Goal: Transaction & Acquisition: Purchase product/service

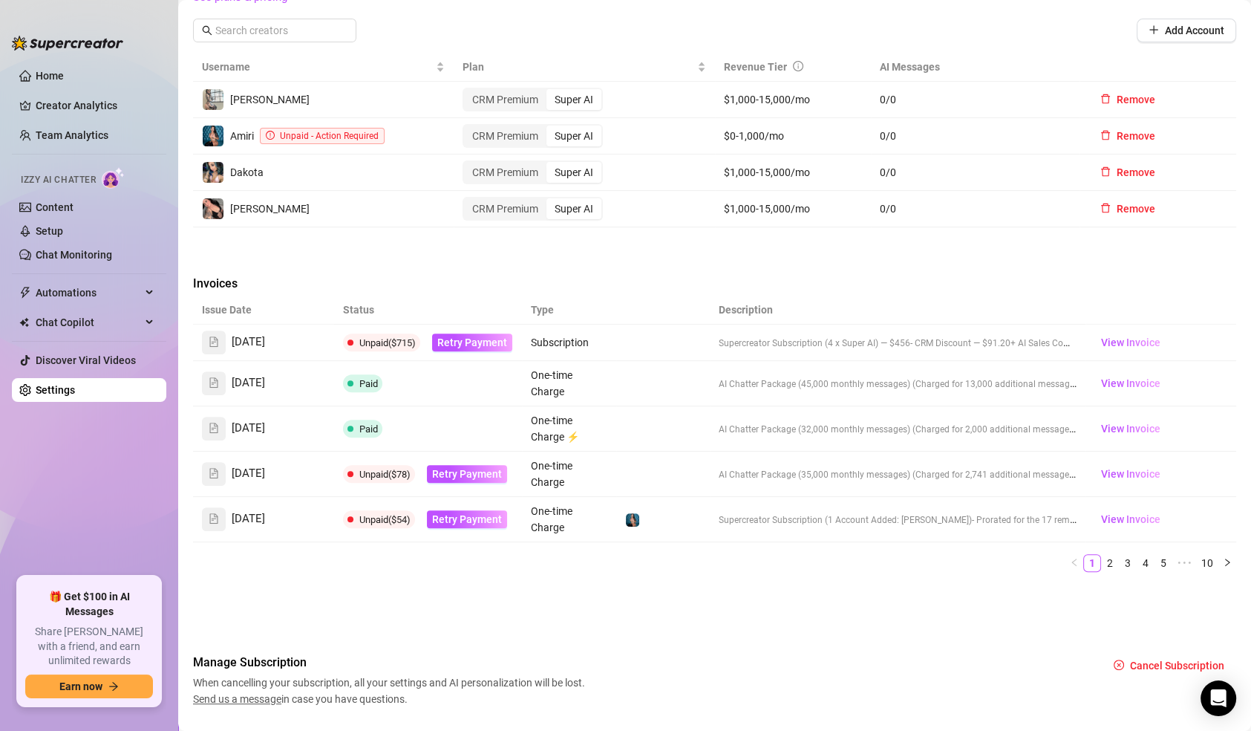
scroll to position [564, 0]
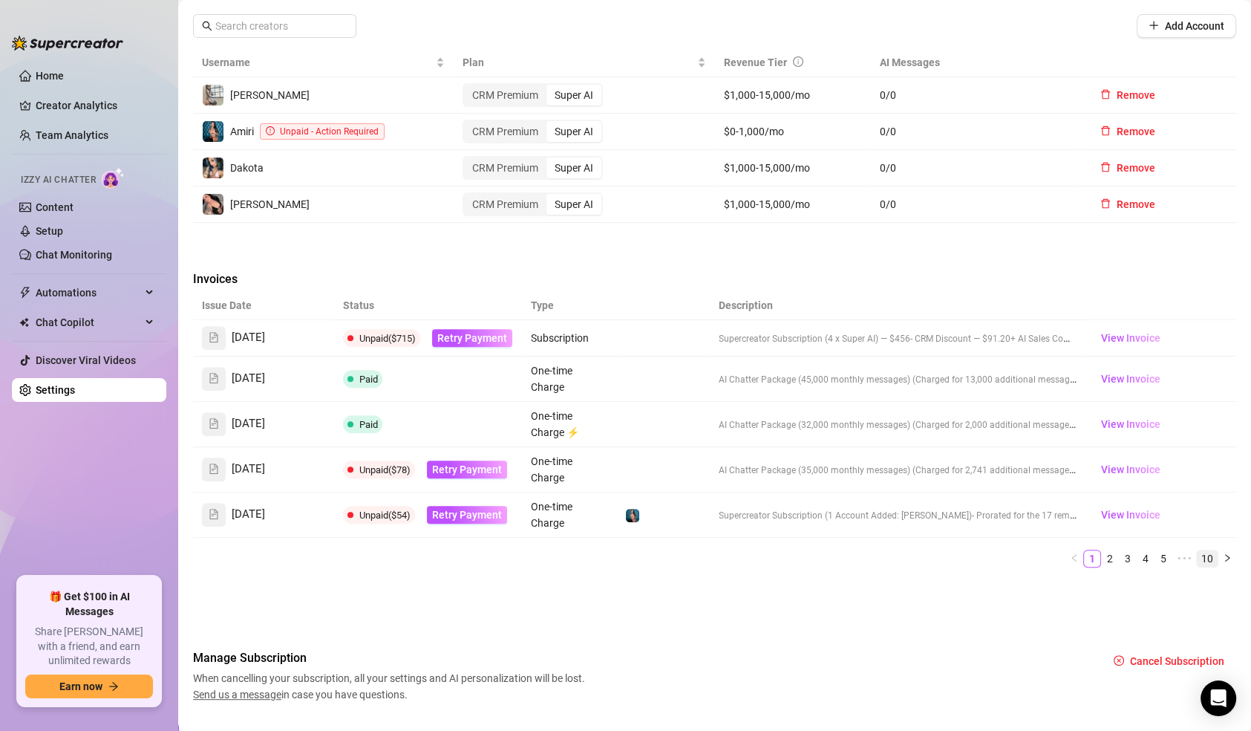
click at [1197, 552] on link "10" at bounding box center [1207, 558] width 21 height 16
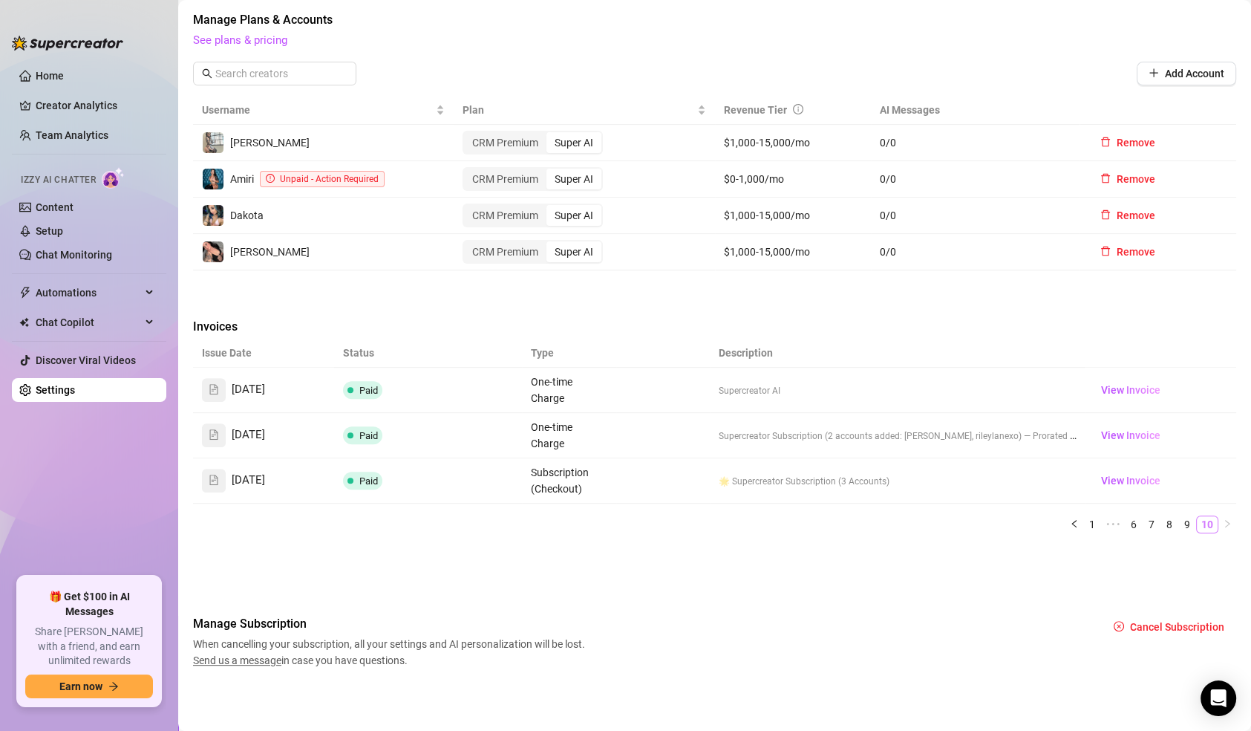
scroll to position [515, 0]
click at [1066, 520] on button "button" at bounding box center [1075, 527] width 18 height 18
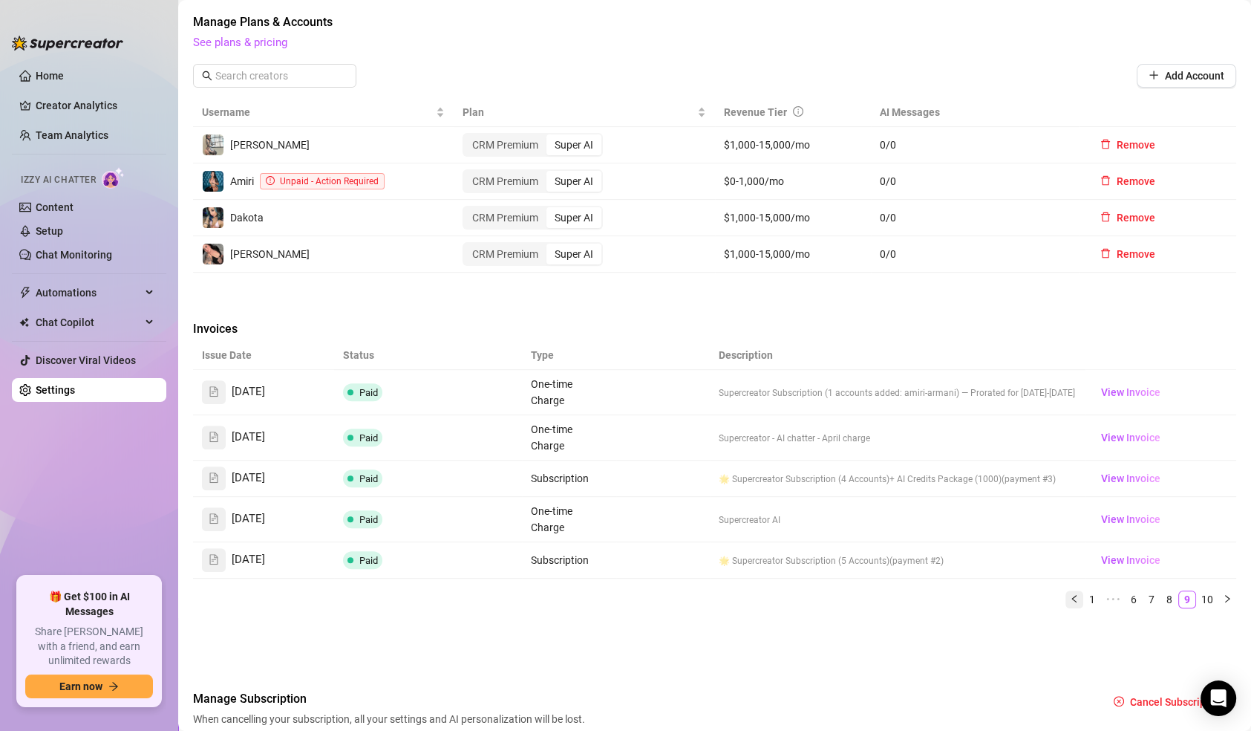
click at [1070, 596] on icon "left" at bounding box center [1074, 598] width 9 height 9
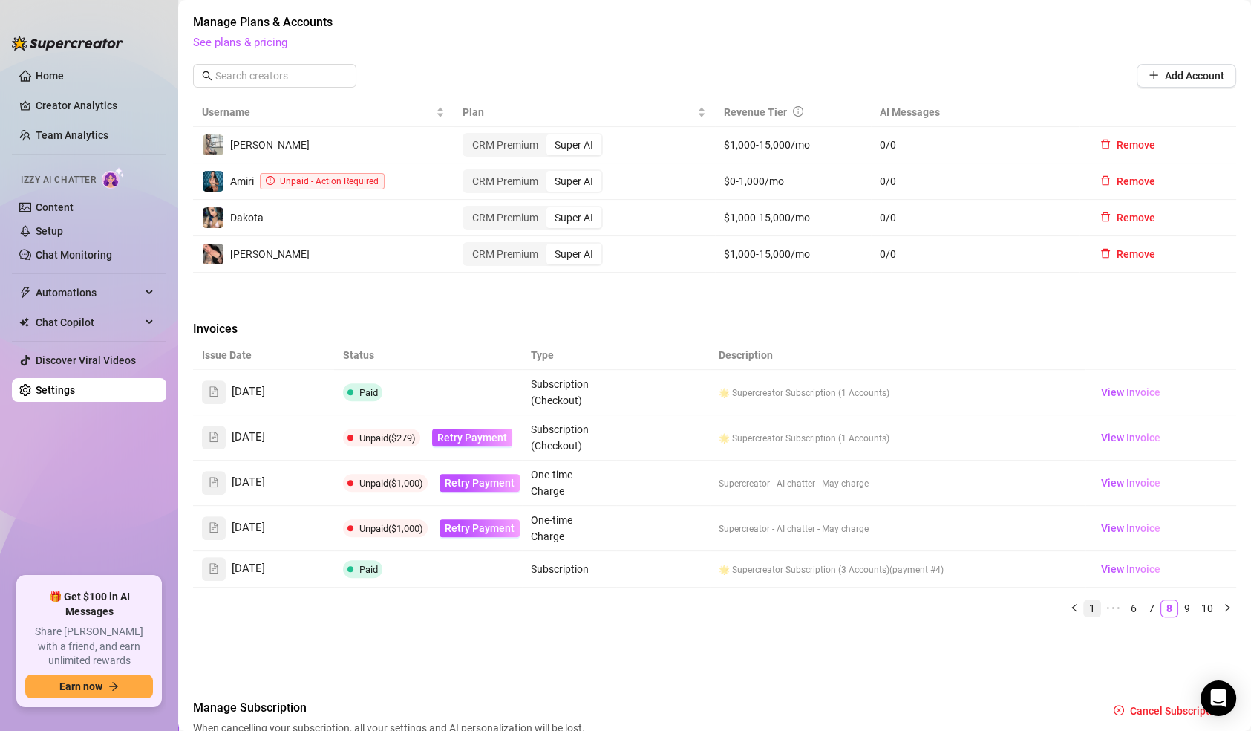
click at [1084, 602] on link "1" at bounding box center [1092, 608] width 16 height 16
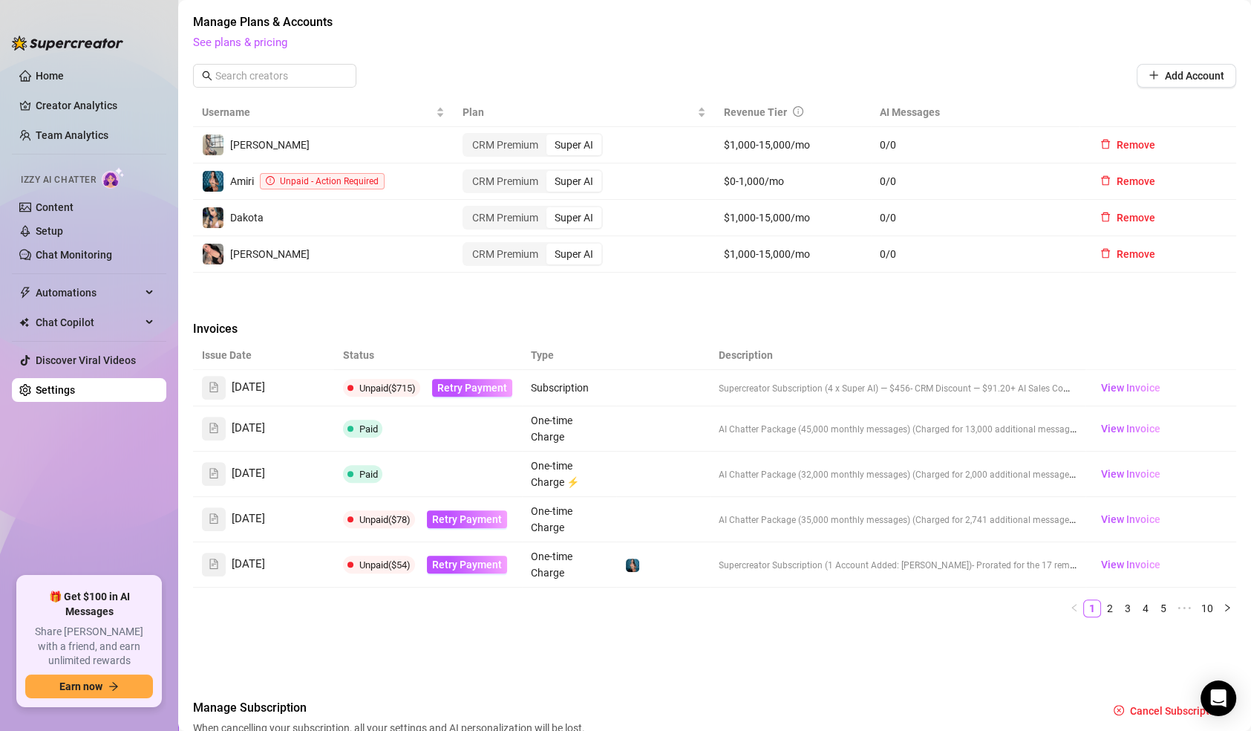
scroll to position [596, 0]
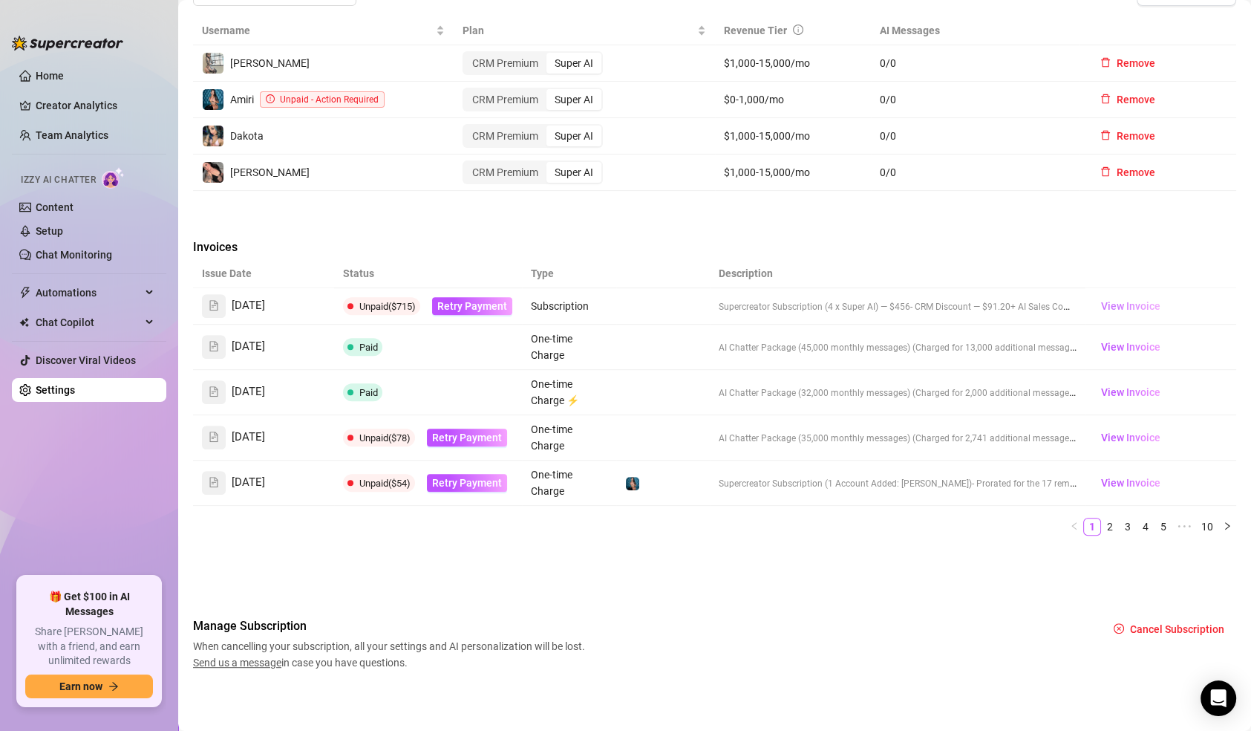
click at [1109, 311] on span "View Invoice" at bounding box center [1129, 306] width 59 height 16
click at [717, 271] on th "Description" at bounding box center [898, 273] width 376 height 29
click at [627, 259] on th at bounding box center [663, 273] width 94 height 29
click at [983, 208] on div "Attention: Payment Failed There was a problem with a recent payment. Please ret…" at bounding box center [714, 79] width 1043 height 1182
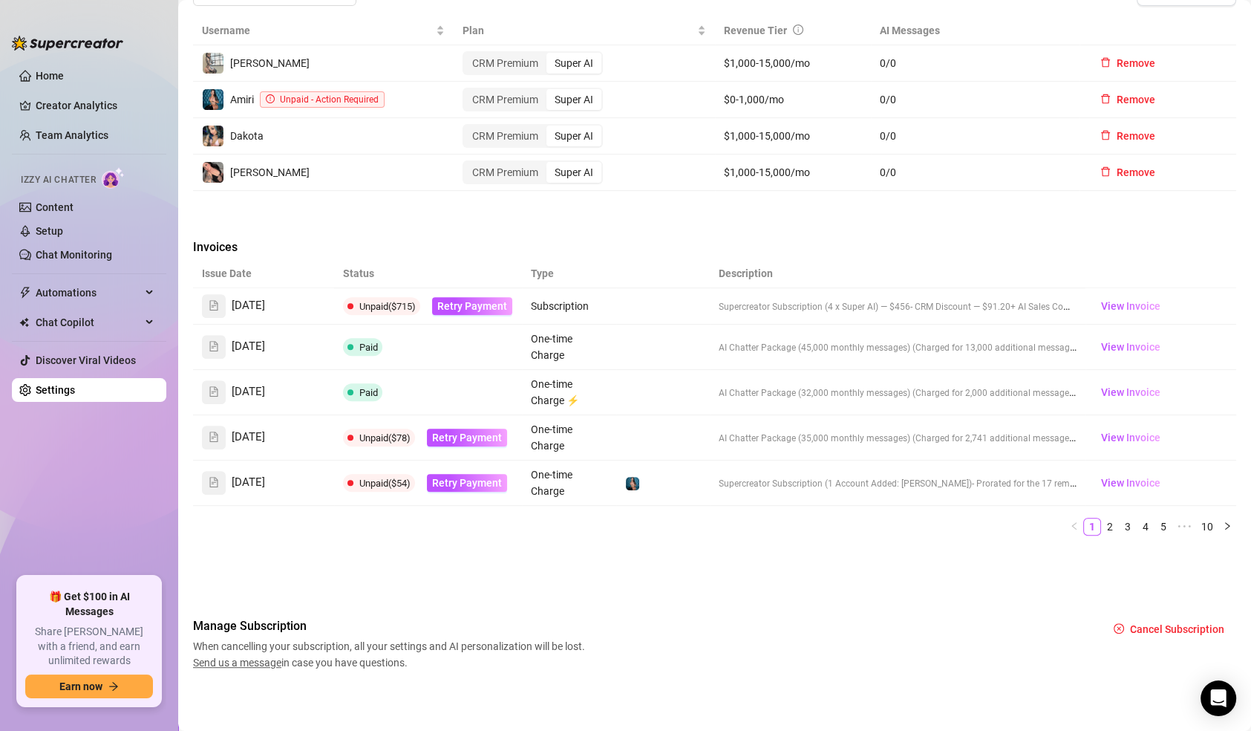
click at [82, 267] on ul "Home Creator Analytics Team Analytics Izzy AI Chatter Content Setup Chat Monito…" at bounding box center [89, 314] width 154 height 512
click at [78, 261] on link "Chat Monitoring" at bounding box center [74, 255] width 76 height 12
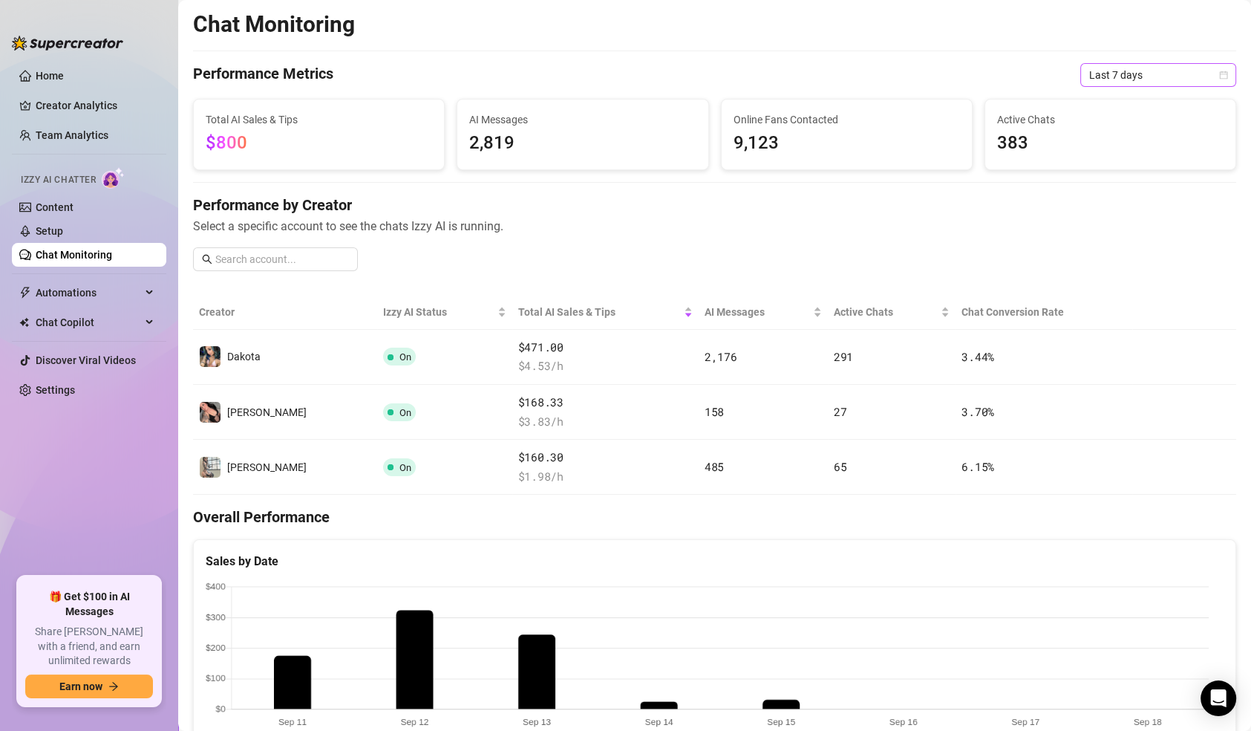
click at [1096, 72] on span "Last 7 days" at bounding box center [1158, 75] width 138 height 22
click at [1118, 204] on div "Custom date" at bounding box center [1143, 200] width 132 height 16
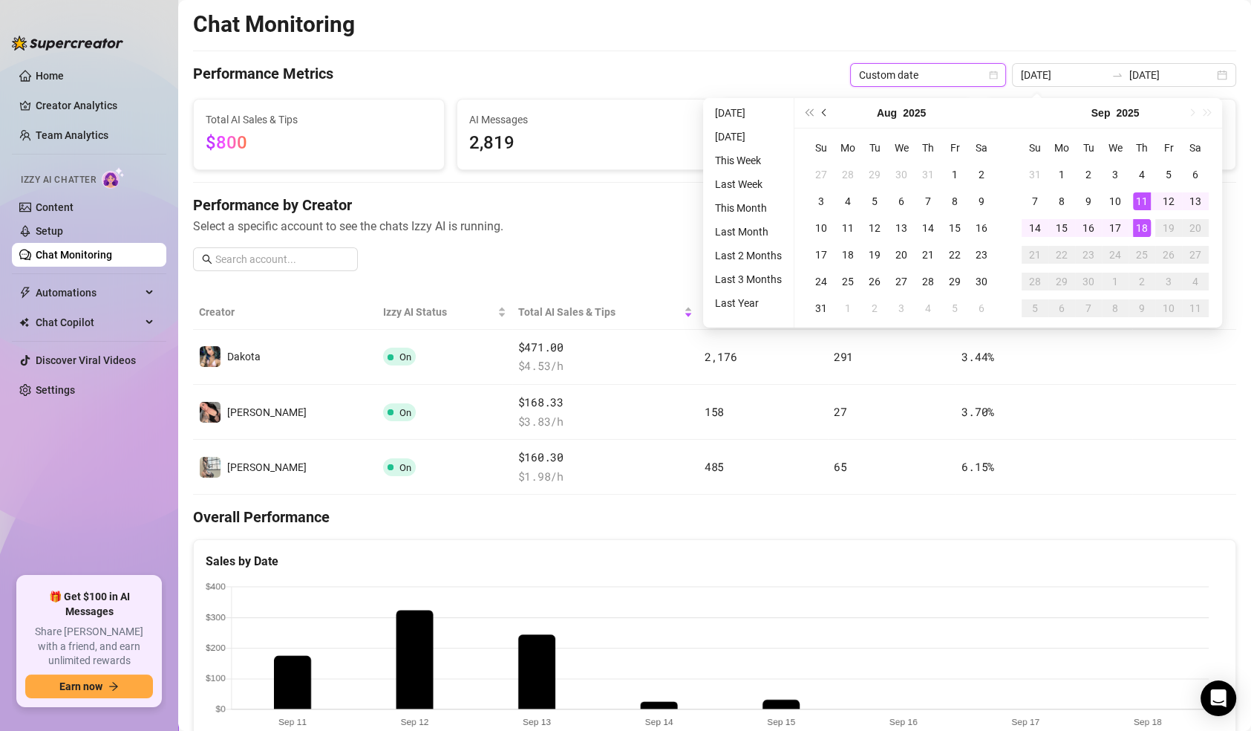
click at [822, 110] on button "Previous month (PageUp)" at bounding box center [825, 113] width 16 height 30
click at [1186, 112] on button "Next month (PageDown)" at bounding box center [1191, 113] width 16 height 30
type input "2025-09-09"
click at [1083, 198] on div "9" at bounding box center [1089, 201] width 18 height 18
type input "2025-09-15"
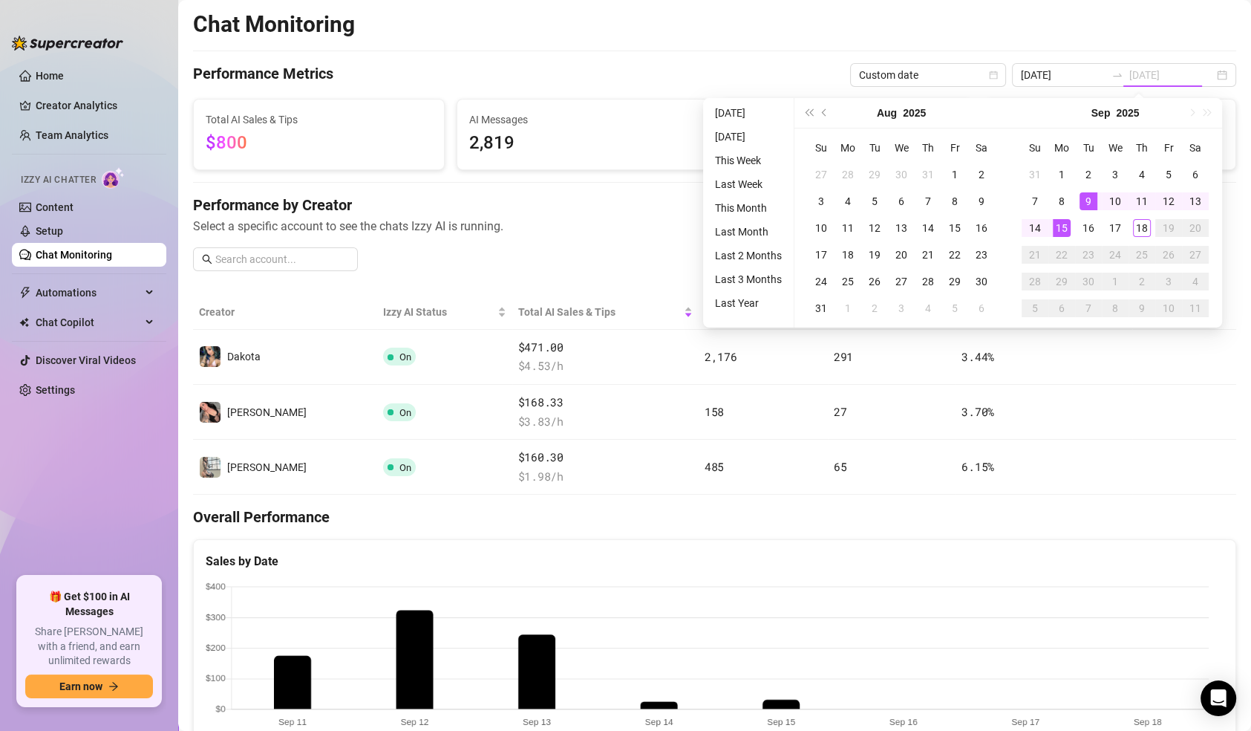
click at [1060, 226] on div "15" at bounding box center [1062, 228] width 18 height 18
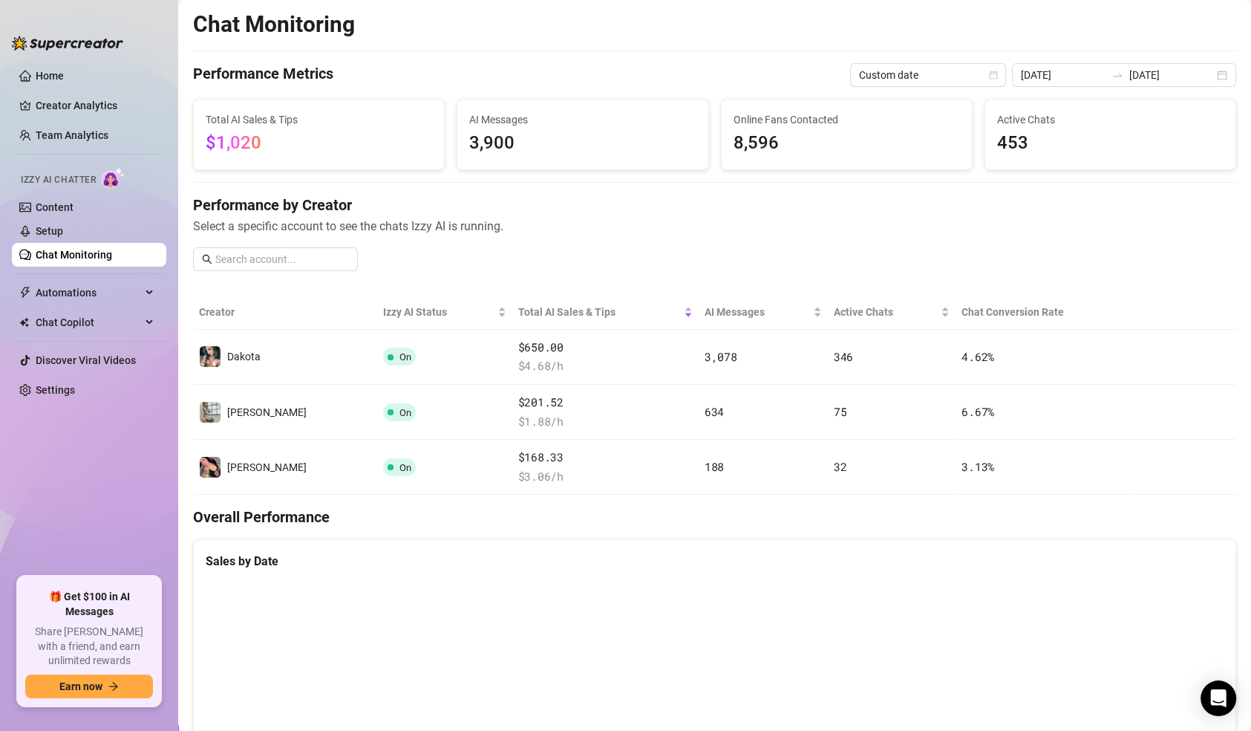
click at [64, 70] on link "Home" at bounding box center [50, 76] width 28 height 12
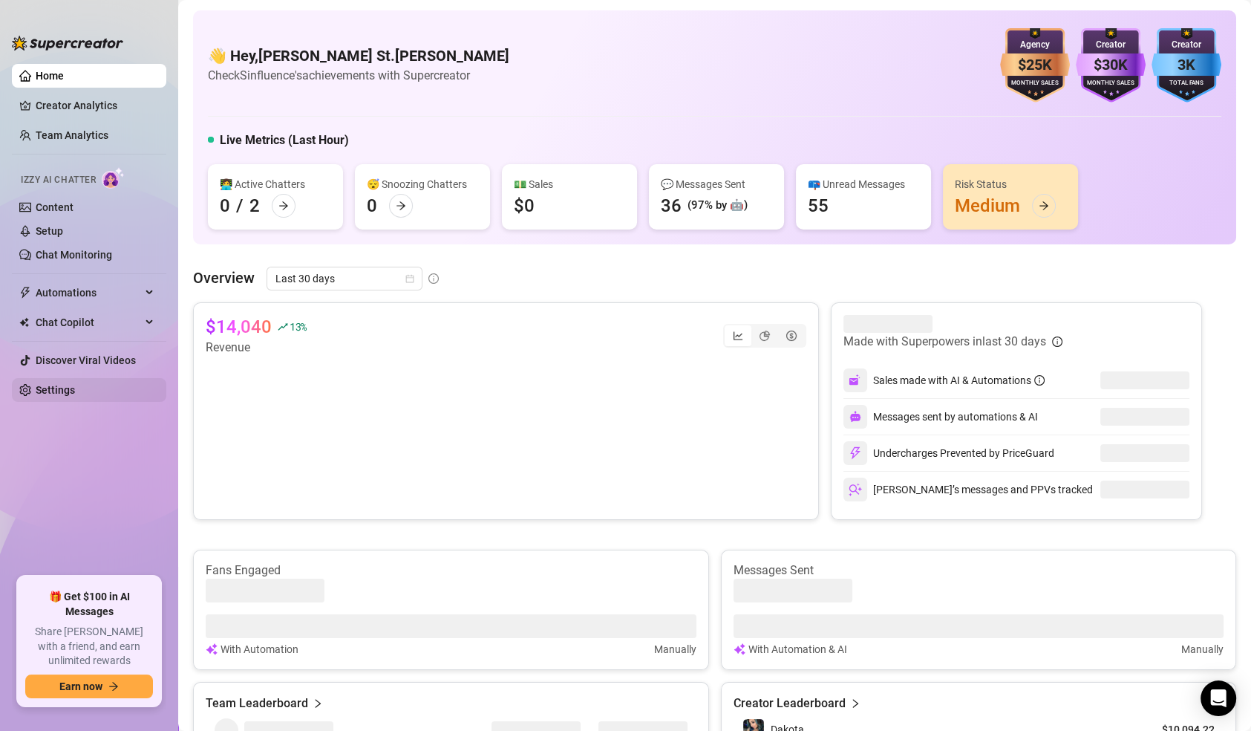
click at [75, 384] on link "Settings" at bounding box center [55, 390] width 39 height 12
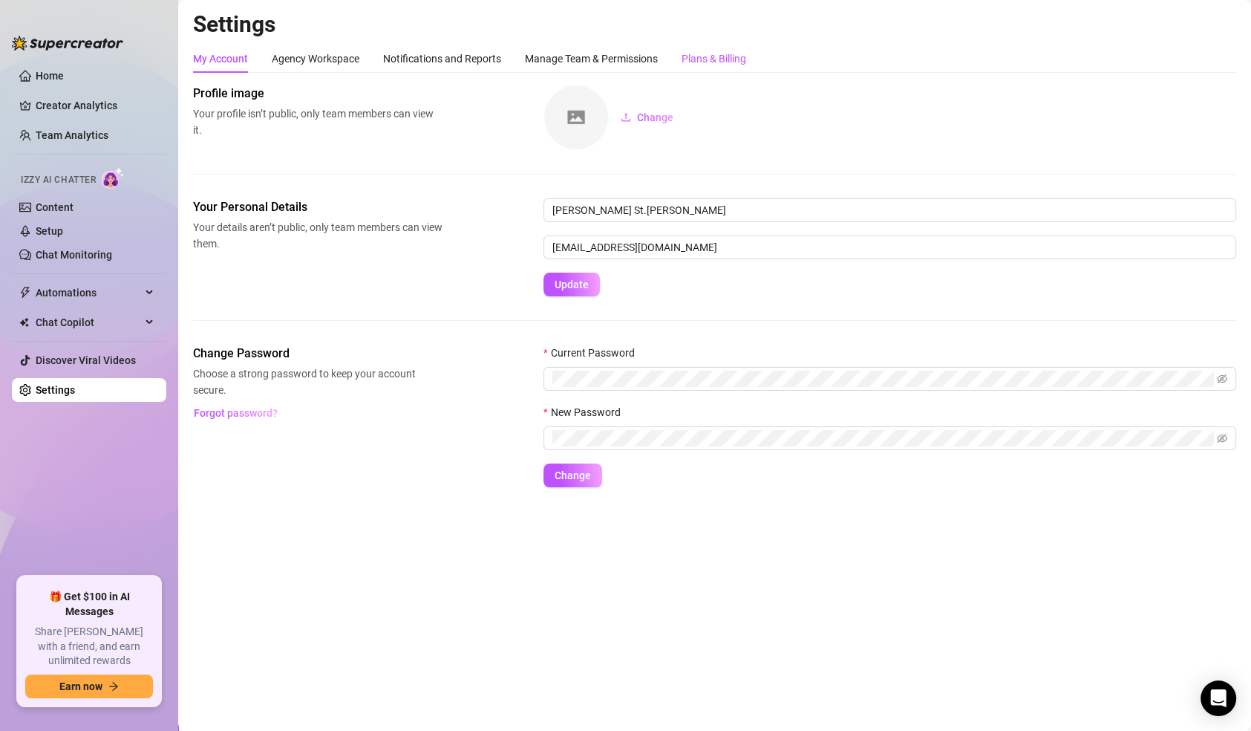
click at [714, 58] on div "Plans & Billing" at bounding box center [714, 58] width 65 height 16
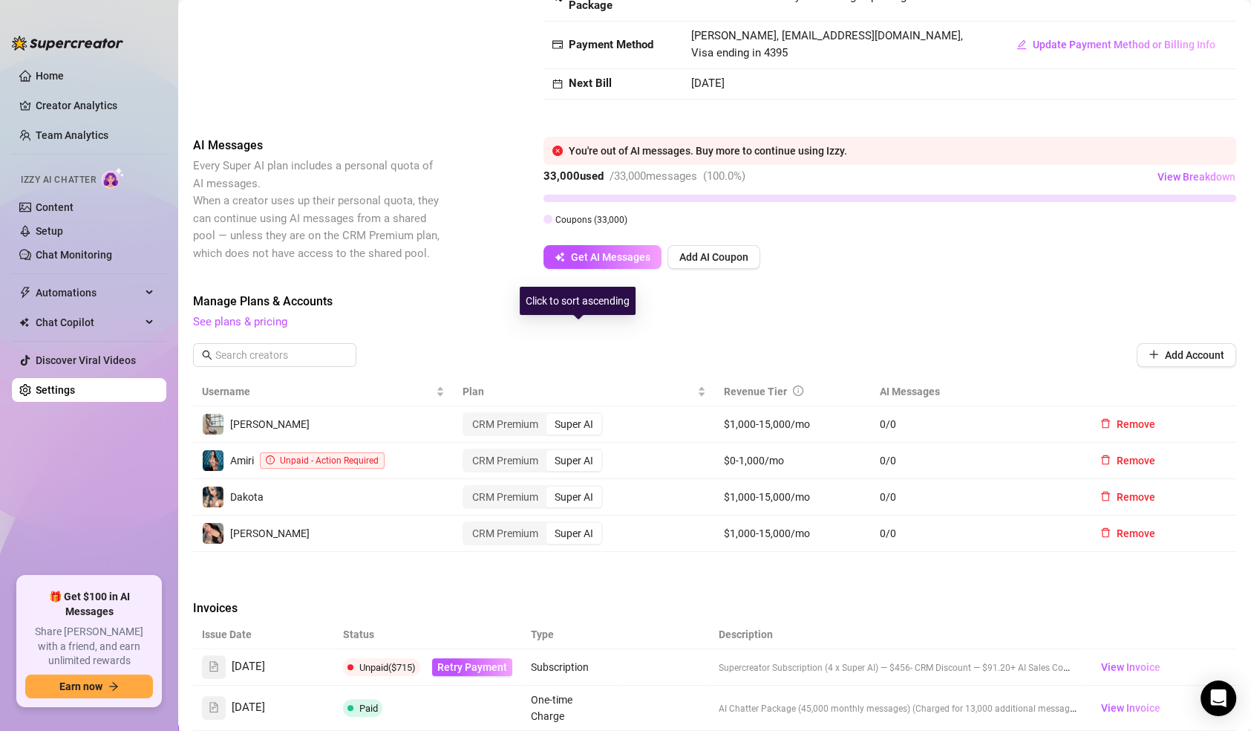
scroll to position [373, 0]
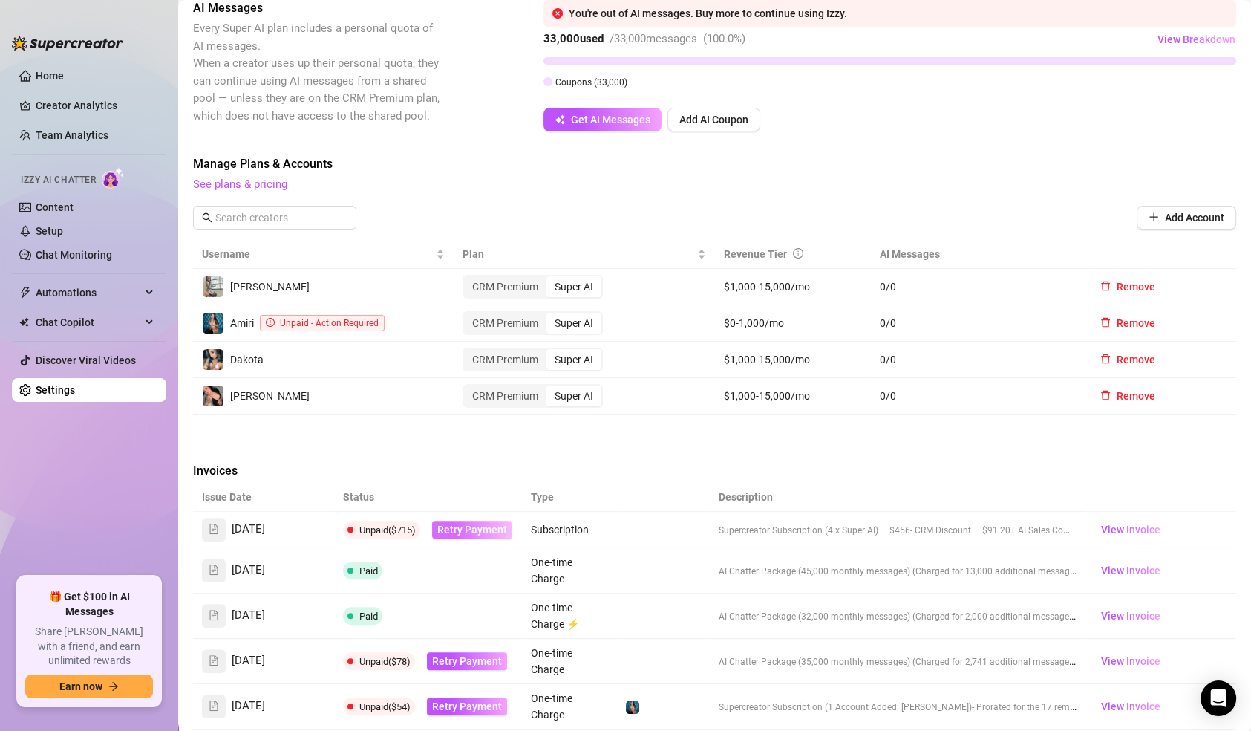
click at [482, 531] on span "Retry Payment" at bounding box center [472, 530] width 70 height 12
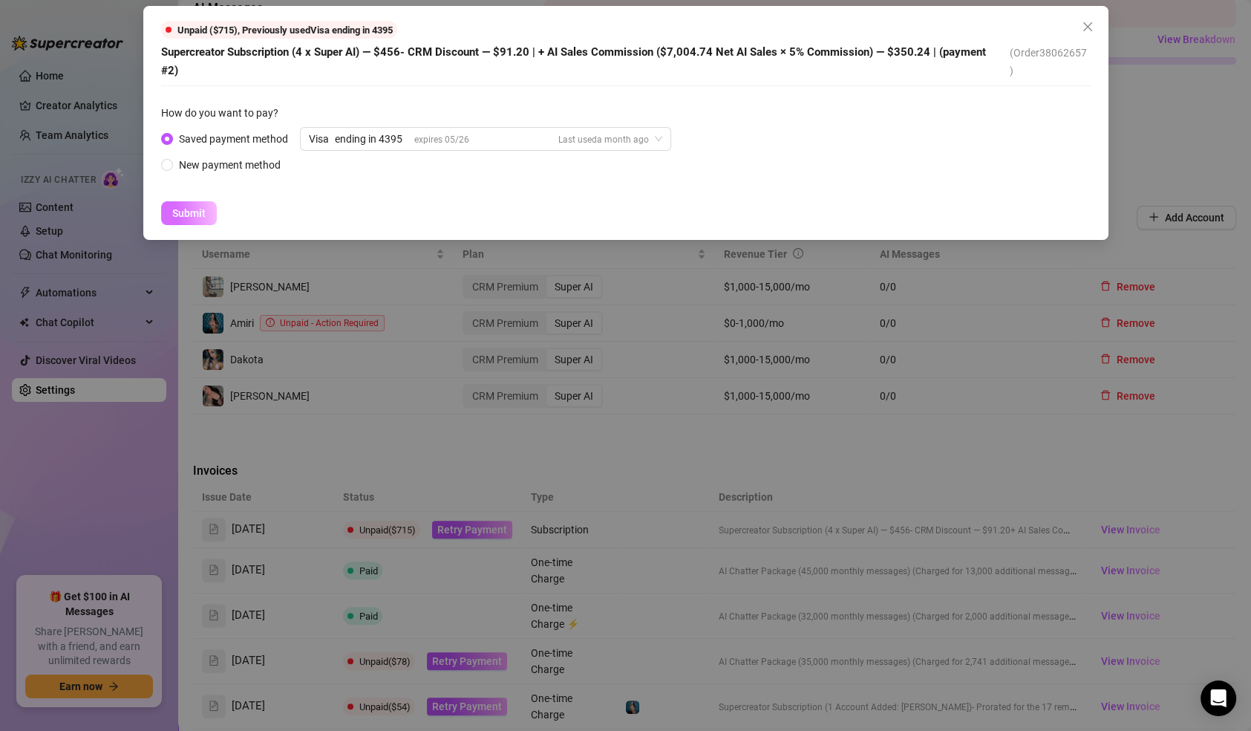
click at [192, 207] on span "Submit" at bounding box center [188, 213] width 33 height 12
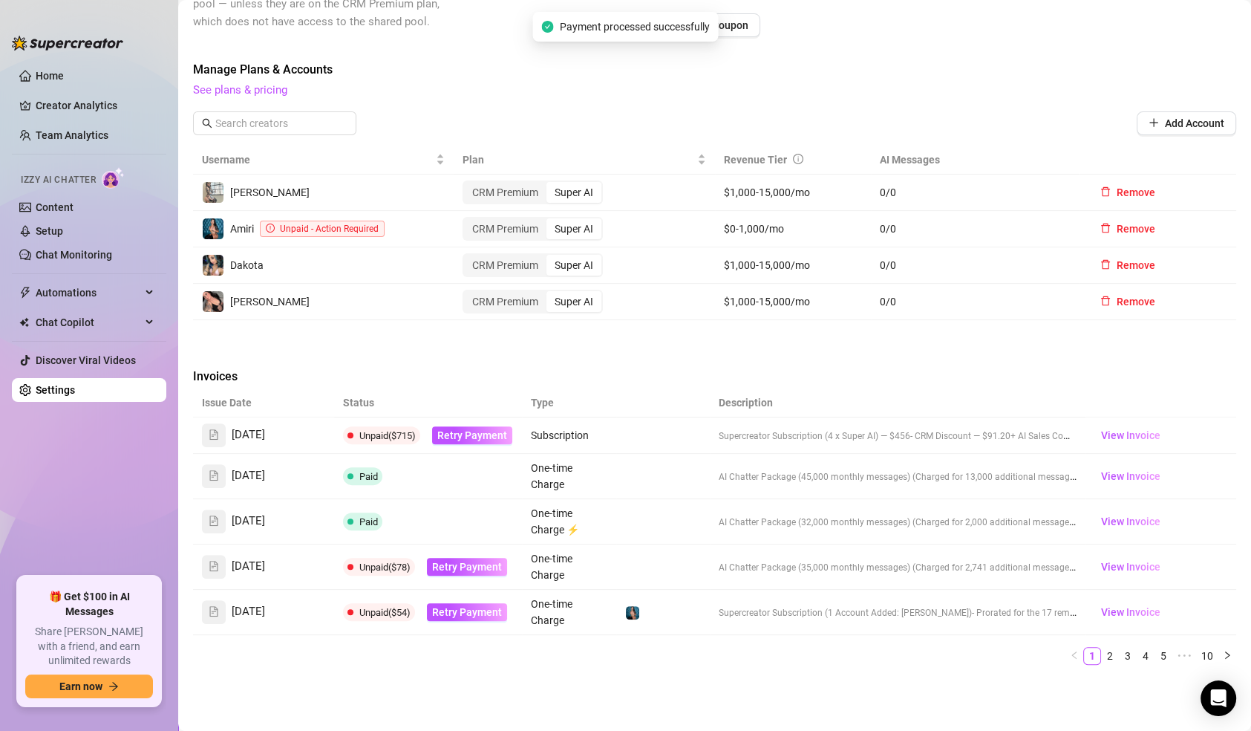
scroll to position [279, 0]
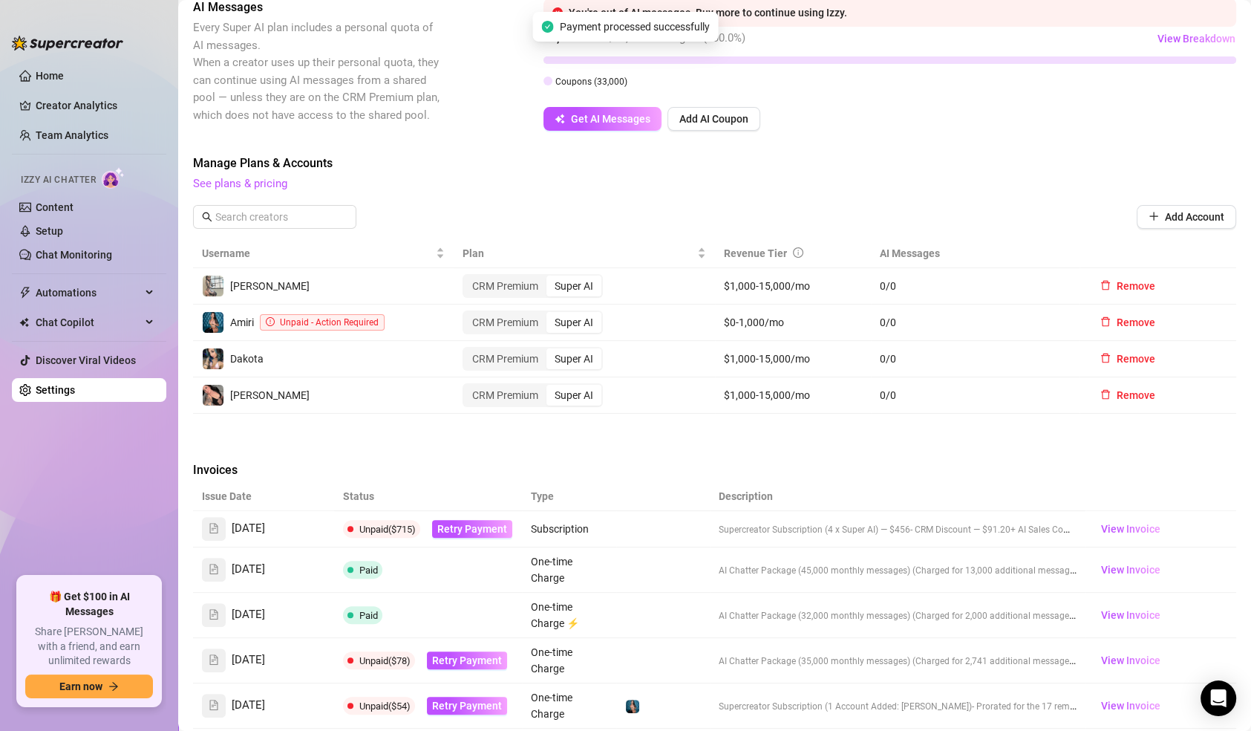
drag, startPoint x: 192, startPoint y: 192, endPoint x: 300, endPoint y: -47, distance: 262.5
click at [300, 0] on html "Home Creator Analytics Team Analytics Izzy AI Chatter Content Setup Chat Monito…" at bounding box center [625, 365] width 1251 height 731
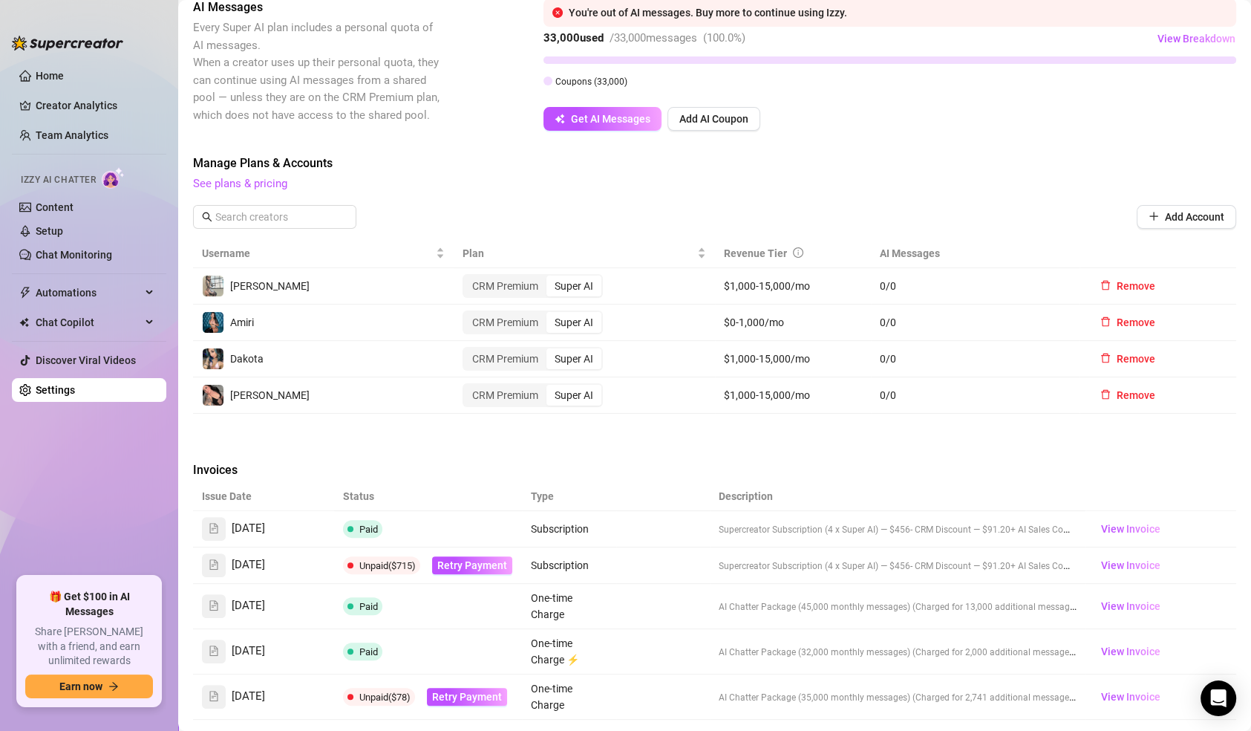
click at [393, 446] on div "Billing Overview Creator Plans 4 x Super AI, 0 x CRM Premium AI Message Package…" at bounding box center [714, 344] width 1043 height 1079
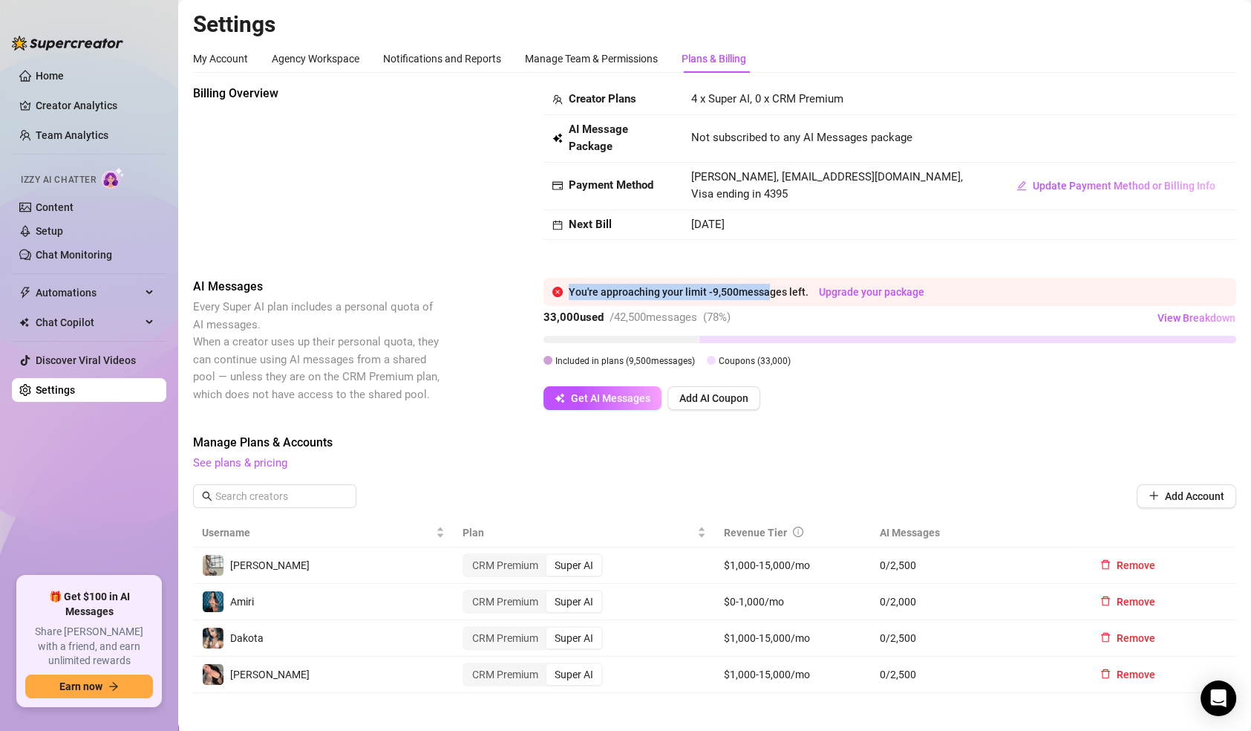
drag, startPoint x: 565, startPoint y: 296, endPoint x: 769, endPoint y: 291, distance: 204.3
click at [769, 291] on div "You're approaching your limit - 9,500 messages left. Upgrade your package" at bounding box center [890, 292] width 693 height 28
click at [769, 291] on div "You're approaching your limit - 9,500 messages left. Upgrade your package" at bounding box center [898, 292] width 659 height 16
drag, startPoint x: 717, startPoint y: 219, endPoint x: 762, endPoint y: 222, distance: 45.4
click at [762, 222] on td "[DATE]" at bounding box center [838, 225] width 313 height 30
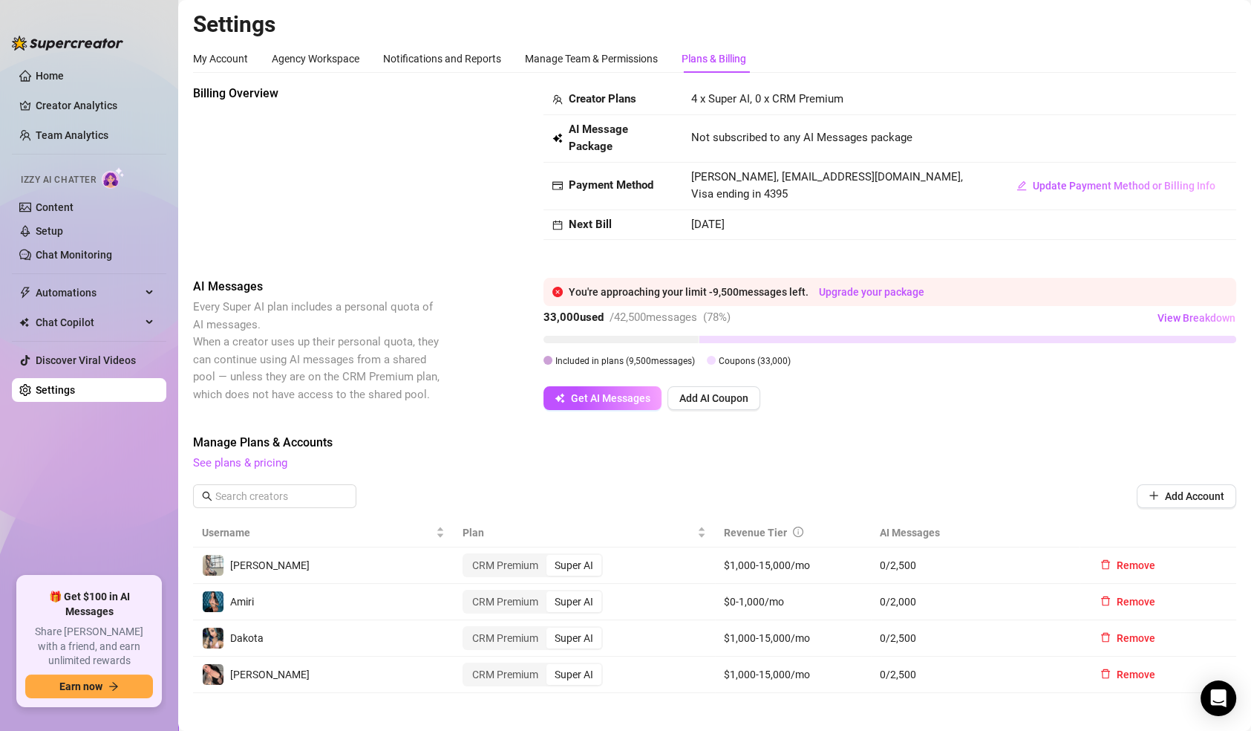
click at [762, 222] on td "[DATE]" at bounding box center [838, 225] width 313 height 30
drag, startPoint x: 691, startPoint y: 99, endPoint x: 823, endPoint y: 101, distance: 132.9
click at [823, 101] on span "4 x Super AI, 0 x CRM Premium" at bounding box center [767, 98] width 152 height 13
drag, startPoint x: 691, startPoint y: 94, endPoint x: 810, endPoint y: 104, distance: 119.9
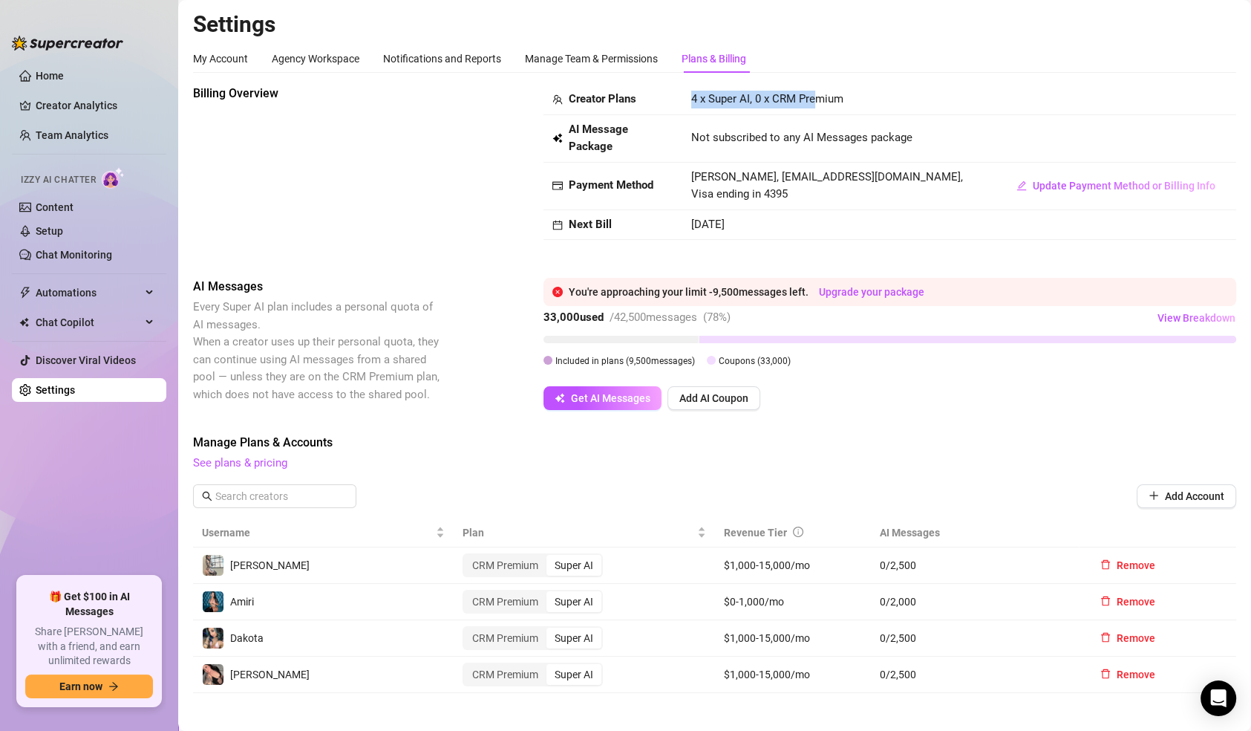
click at [810, 104] on span "4 x Super AI, 0 x CRM Premium" at bounding box center [767, 98] width 152 height 13
click at [738, 189] on td "[PERSON_NAME], [EMAIL_ADDRESS][DOMAIN_NAME], Visa ending in 4395" at bounding box center [838, 187] width 313 height 48
